Goal: Task Accomplishment & Management: Use online tool/utility

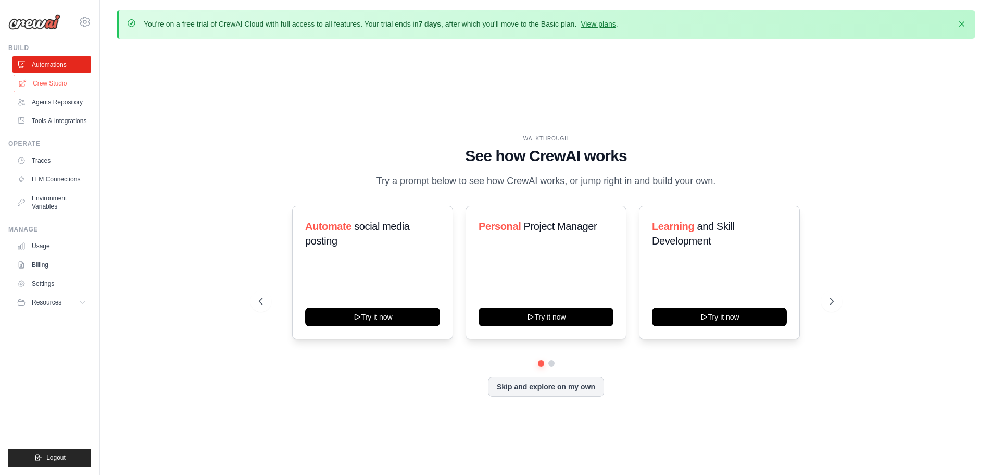
click at [46, 82] on link "Crew Studio" at bounding box center [53, 83] width 79 height 17
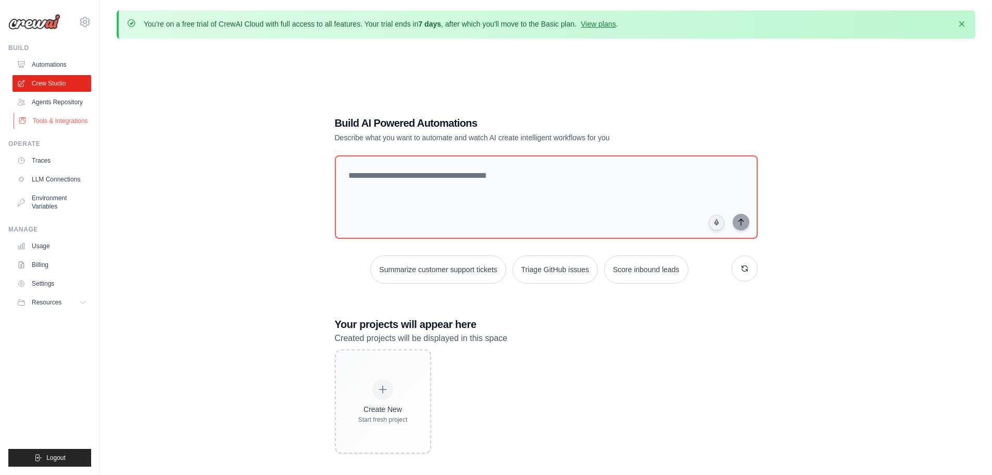
click at [52, 115] on link "Tools & Integrations" at bounding box center [53, 121] width 79 height 17
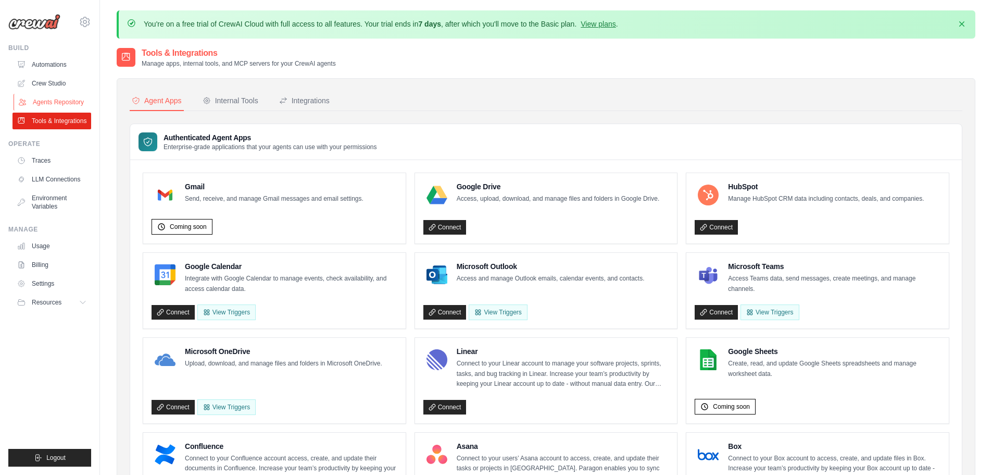
click at [46, 95] on link "Agents Repository" at bounding box center [53, 102] width 79 height 17
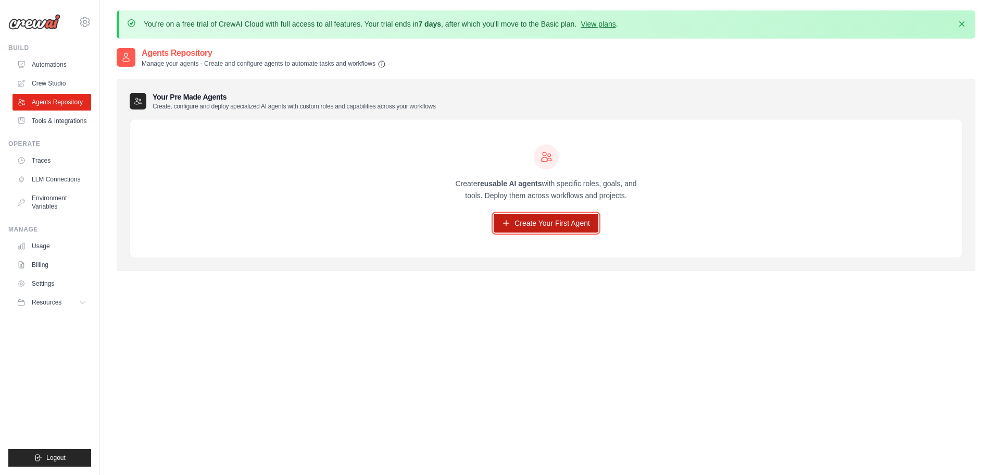
click at [576, 222] on link "Create Your First Agent" at bounding box center [546, 223] width 105 height 19
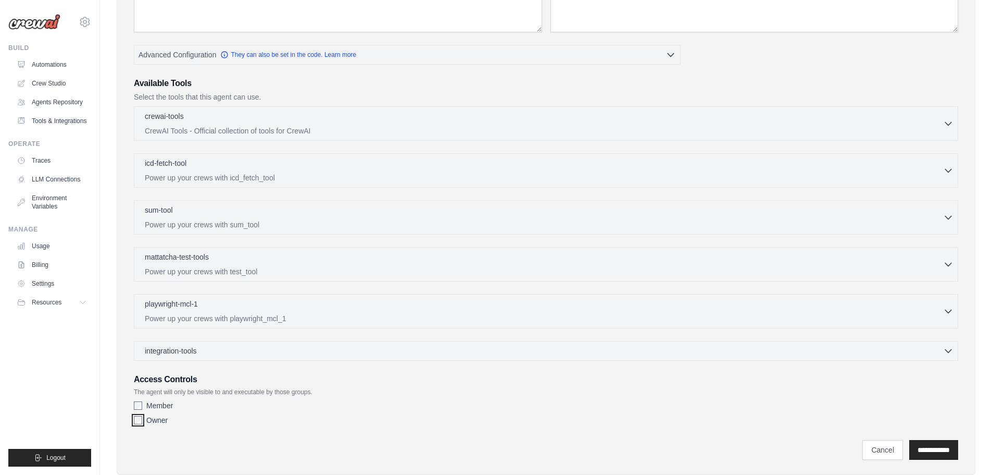
scroll to position [195, 0]
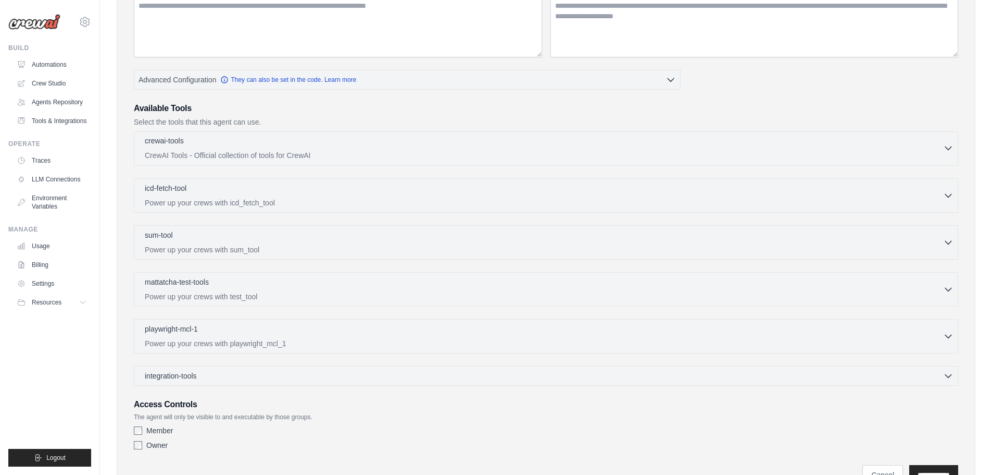
click at [227, 150] on p "CrewAI Tools - Official collection of tools for CrewAI" at bounding box center [544, 155] width 799 height 10
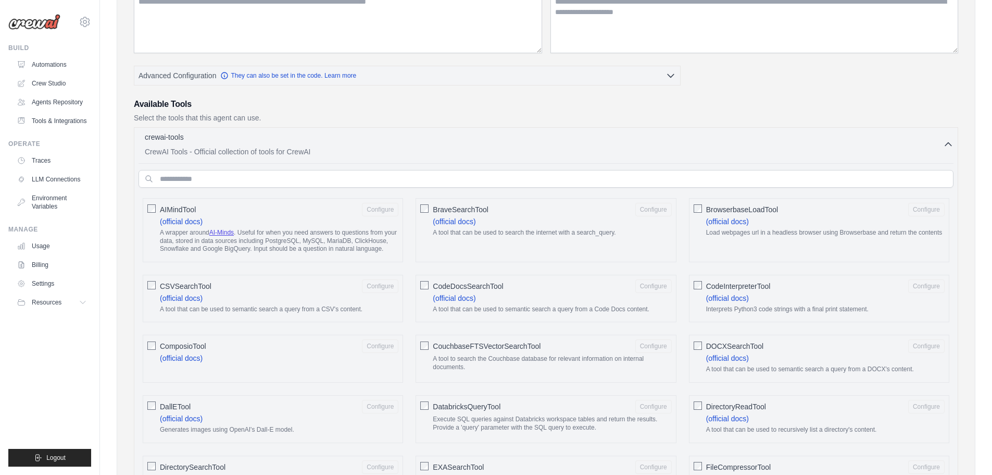
scroll to position [247, 0]
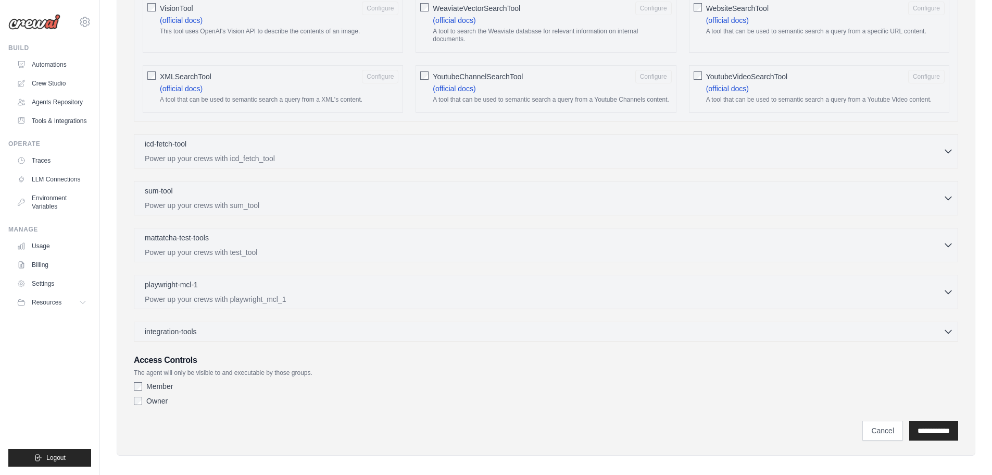
drag, startPoint x: 519, startPoint y: 209, endPoint x: 520, endPoint y: 380, distance: 171.4
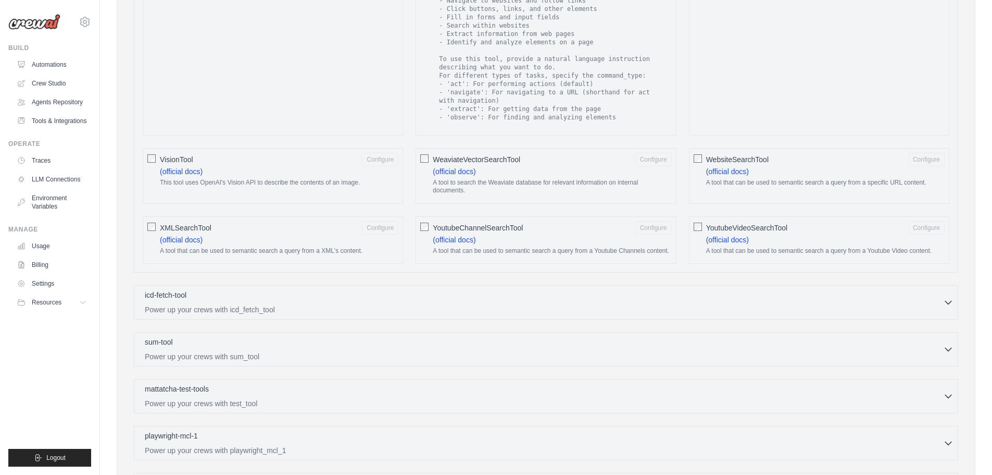
scroll to position [1550, 0]
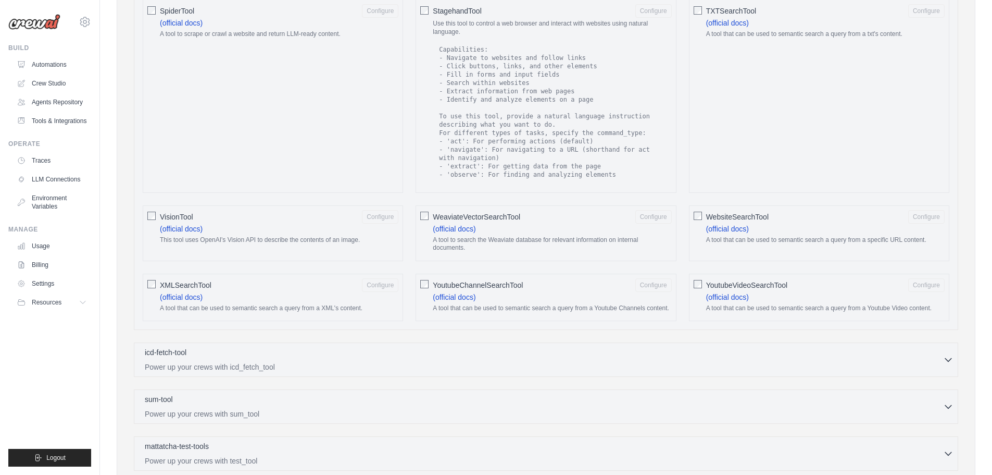
click at [221, 342] on div "icd-fetch-tool 0 selected Power up your crews with icd_fetch_tool IcdFetchTool" at bounding box center [546, 359] width 825 height 34
click at [222, 346] on div "icd-fetch-tool 0 selected" at bounding box center [544, 352] width 799 height 13
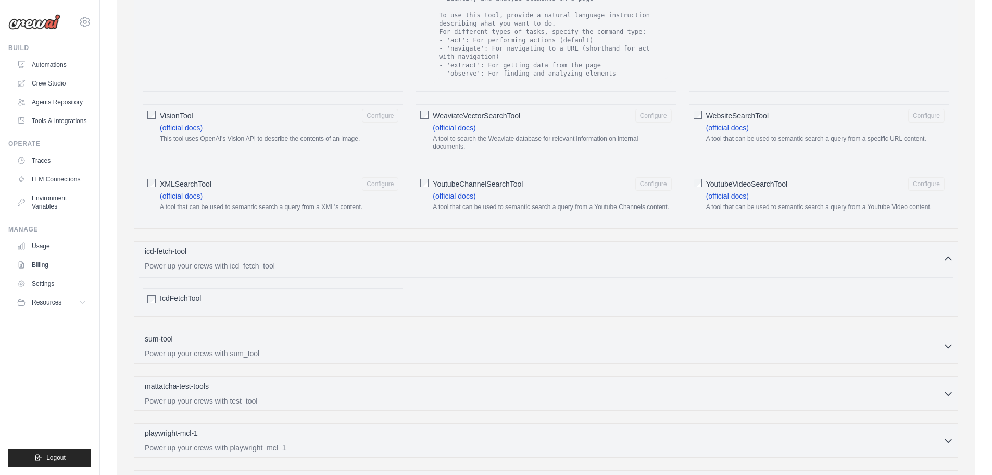
scroll to position [1706, 0]
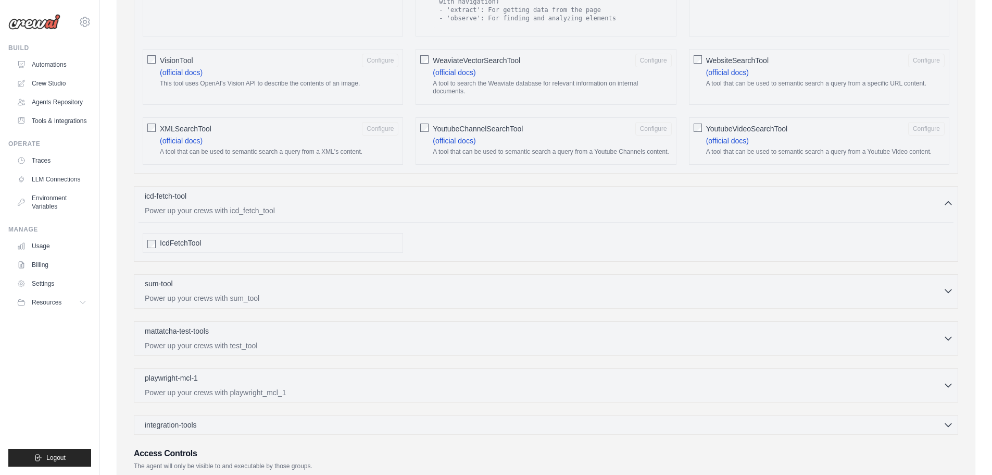
click at [239, 280] on div "sum-tool 0 selected" at bounding box center [544, 284] width 799 height 13
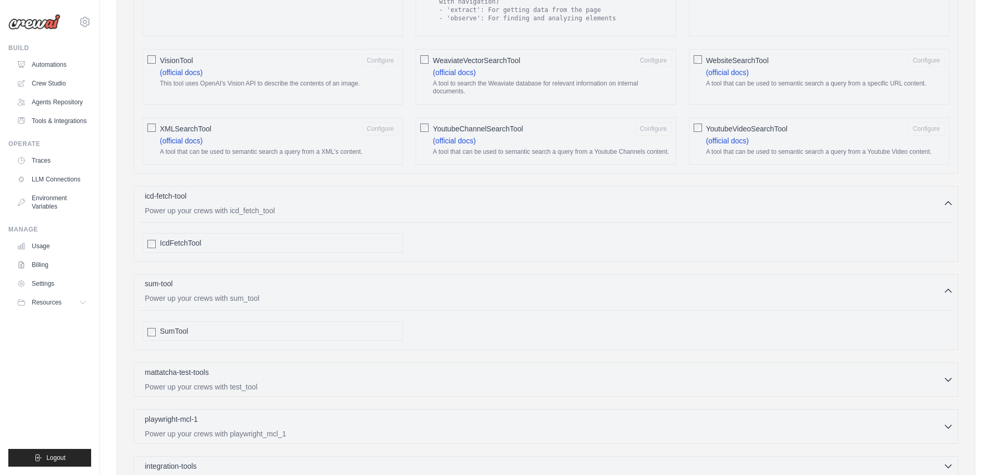
scroll to position [1758, 0]
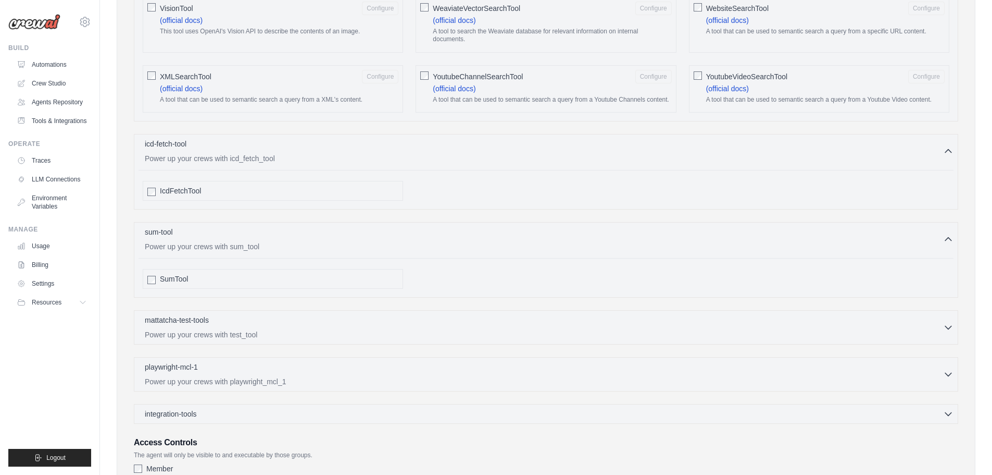
click at [227, 314] on div "mattatcha-test-tools 0 selected" at bounding box center [544, 320] width 799 height 13
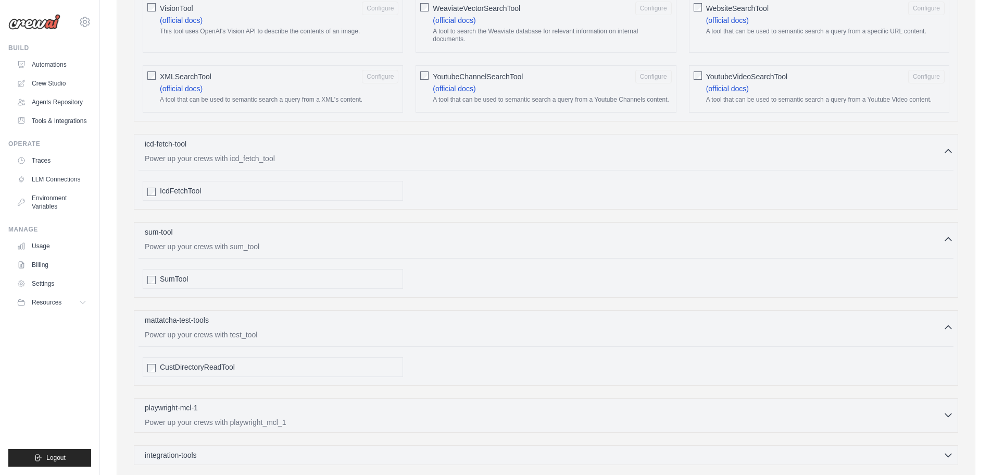
click at [260, 417] on p "Power up your crews with playwright_mcl_1" at bounding box center [544, 422] width 799 height 10
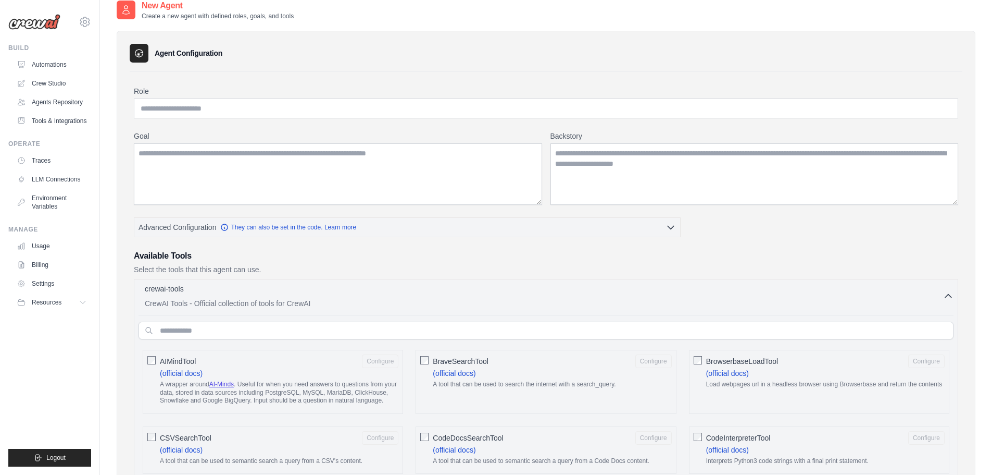
scroll to position [0, 0]
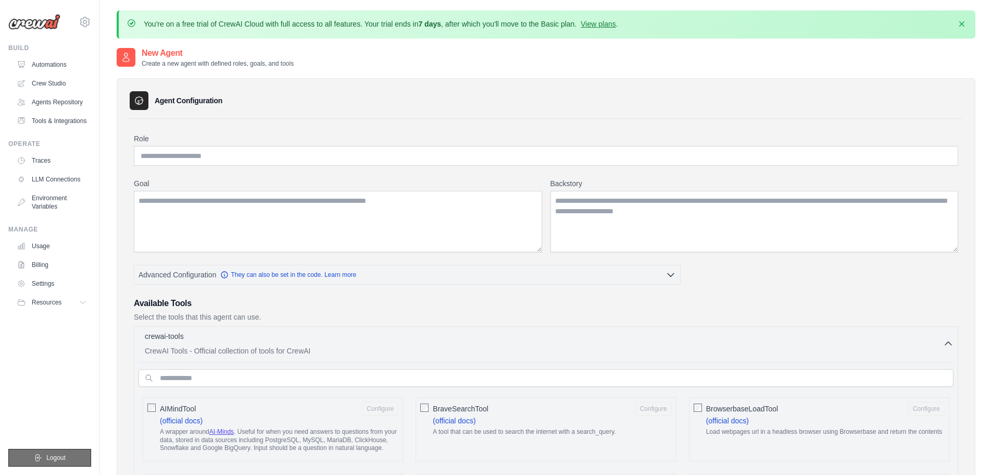
click at [56, 460] on span "Logout" at bounding box center [55, 457] width 19 height 8
